Goal: Navigation & Orientation: Find specific page/section

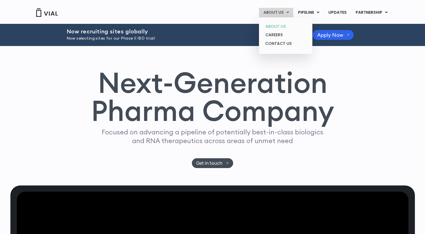
click at [276, 28] on link "ABOUT US" at bounding box center [285, 26] width 49 height 9
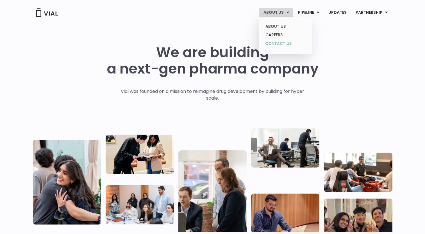
click at [284, 44] on link "CONTACT US" at bounding box center [285, 43] width 49 height 9
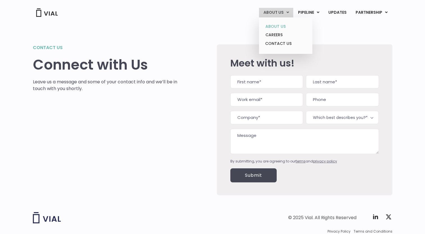
click at [272, 26] on link "ABOUT US" at bounding box center [285, 26] width 49 height 9
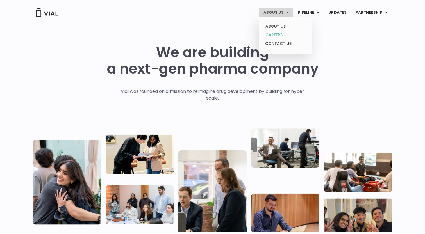
click at [278, 35] on link "CAREERS" at bounding box center [285, 35] width 49 height 9
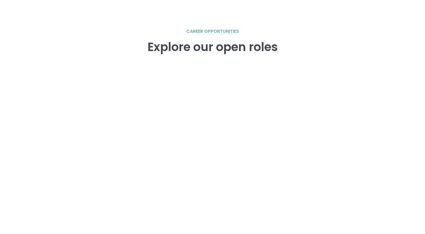
scroll to position [866, 0]
